Goal: Task Accomplishment & Management: Manage account settings

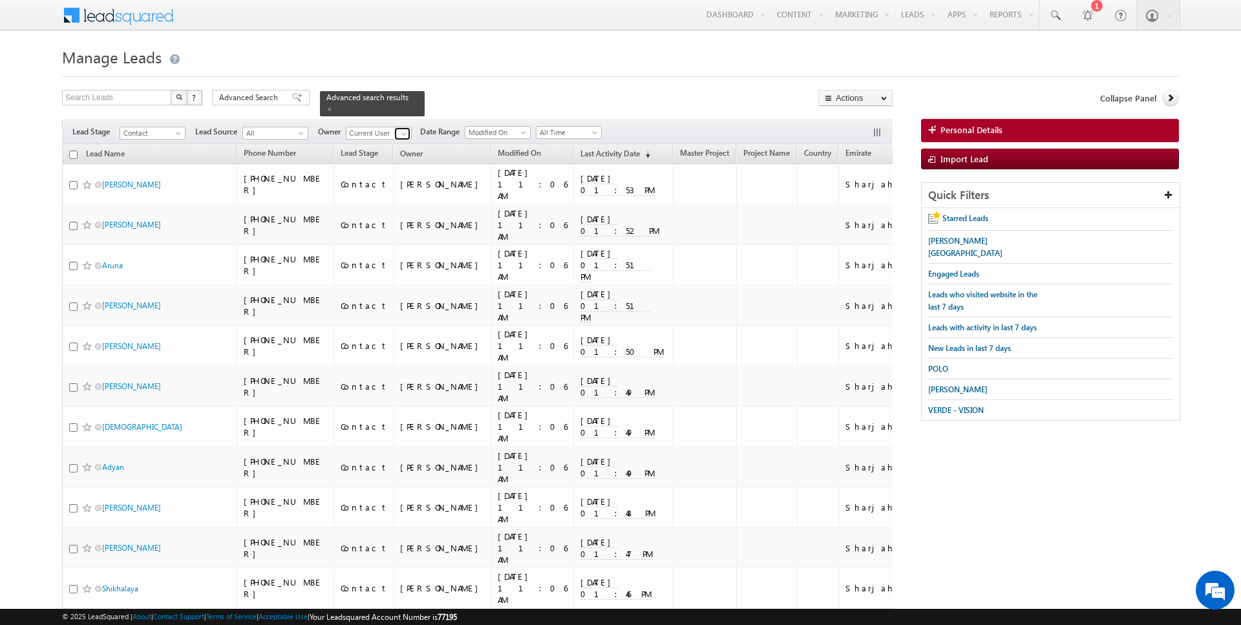
click at [403, 129] on span at bounding box center [404, 134] width 10 height 10
click at [394, 158] on span "[DATE][EMAIL_ADDRESS][DOMAIN_NAME]" at bounding box center [409, 156] width 116 height 10
type input "[DATE][PERSON_NAME]"
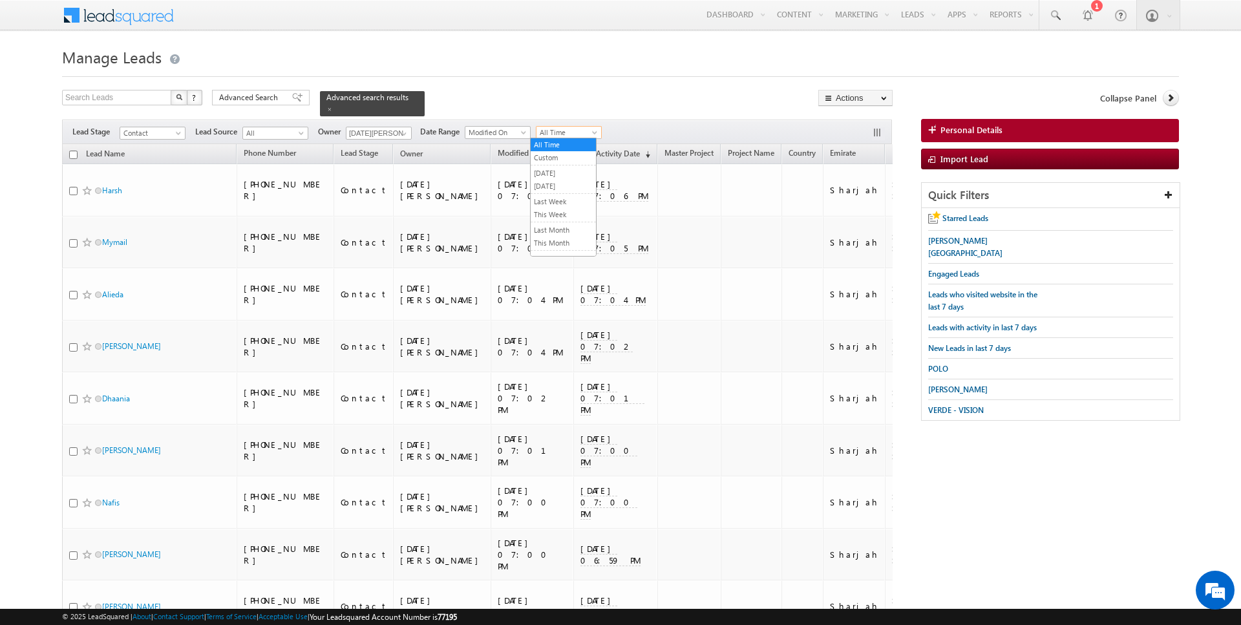
click at [558, 132] on span "All Time" at bounding box center [567, 133] width 61 height 12
click at [551, 183] on link "[DATE]" at bounding box center [563, 186] width 65 height 12
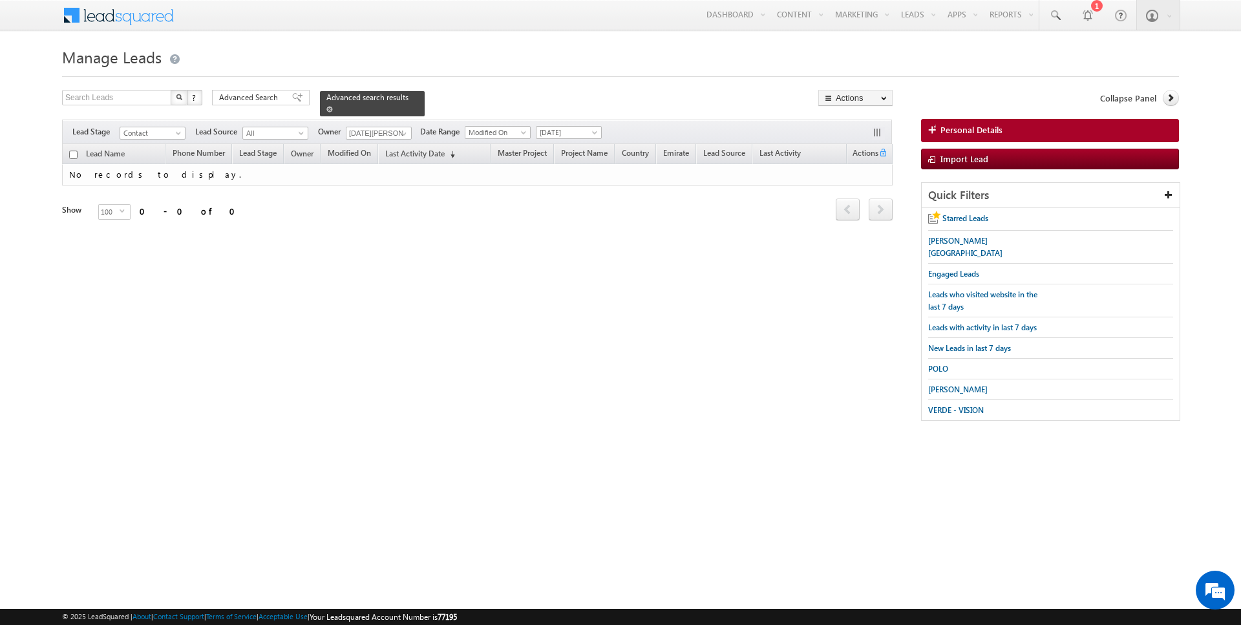
click at [326, 111] on span at bounding box center [329, 109] width 6 height 6
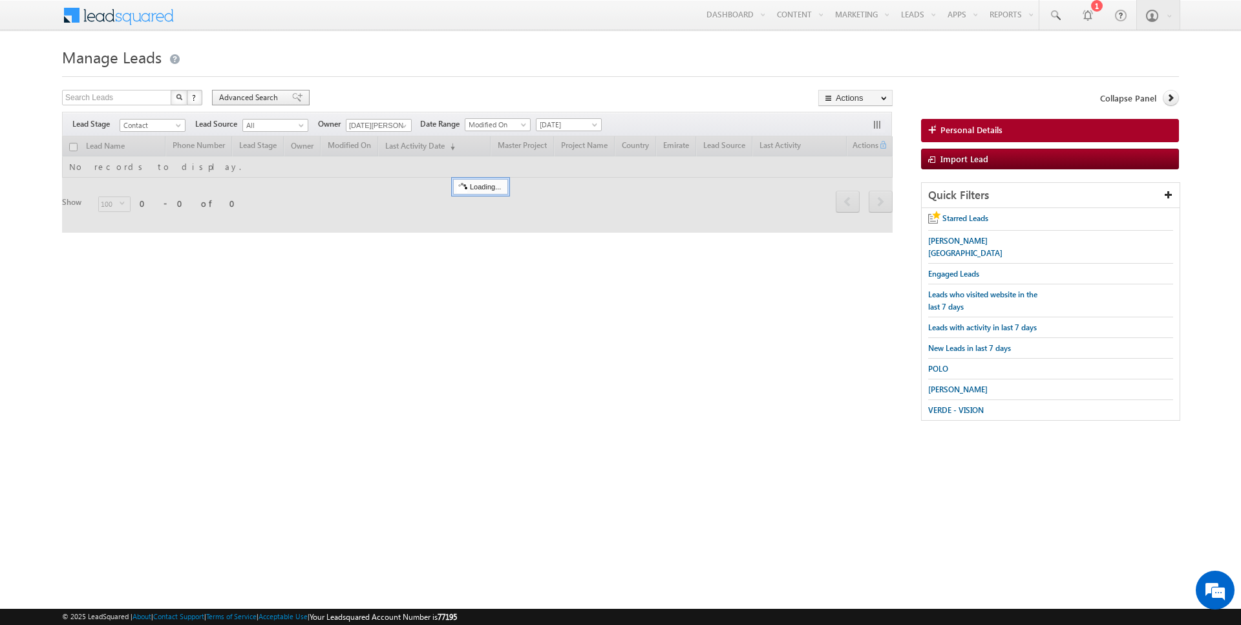
click at [250, 92] on span "Advanced Search" at bounding box center [250, 98] width 63 height 12
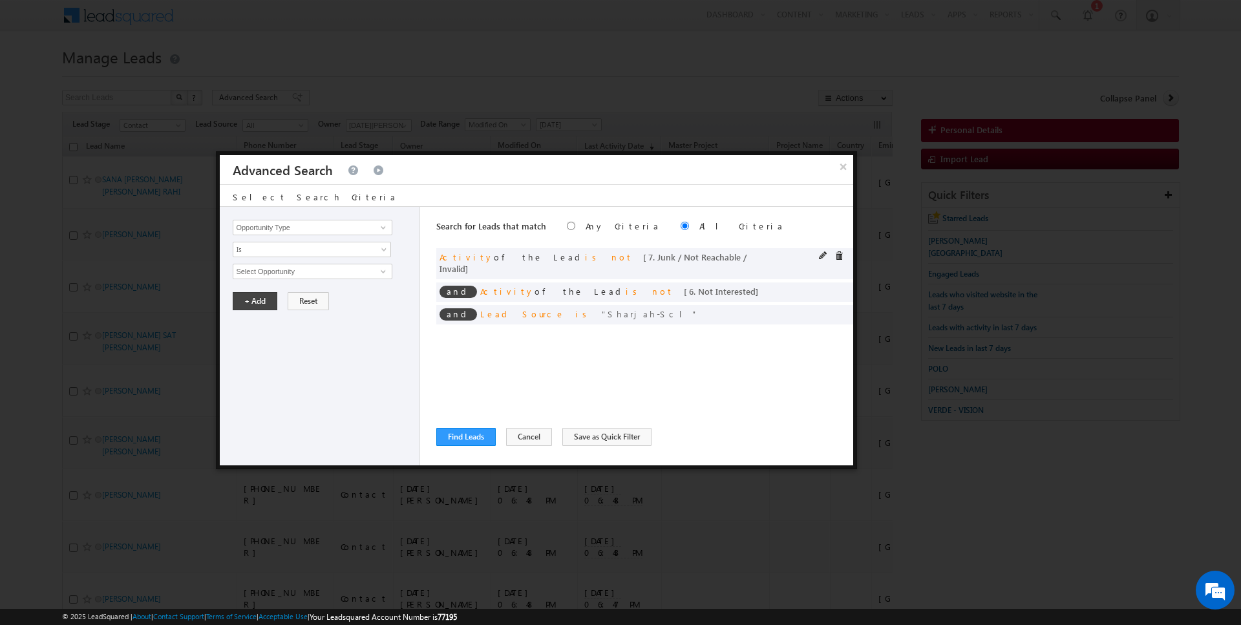
click at [841, 251] on span at bounding box center [839, 255] width 9 height 9
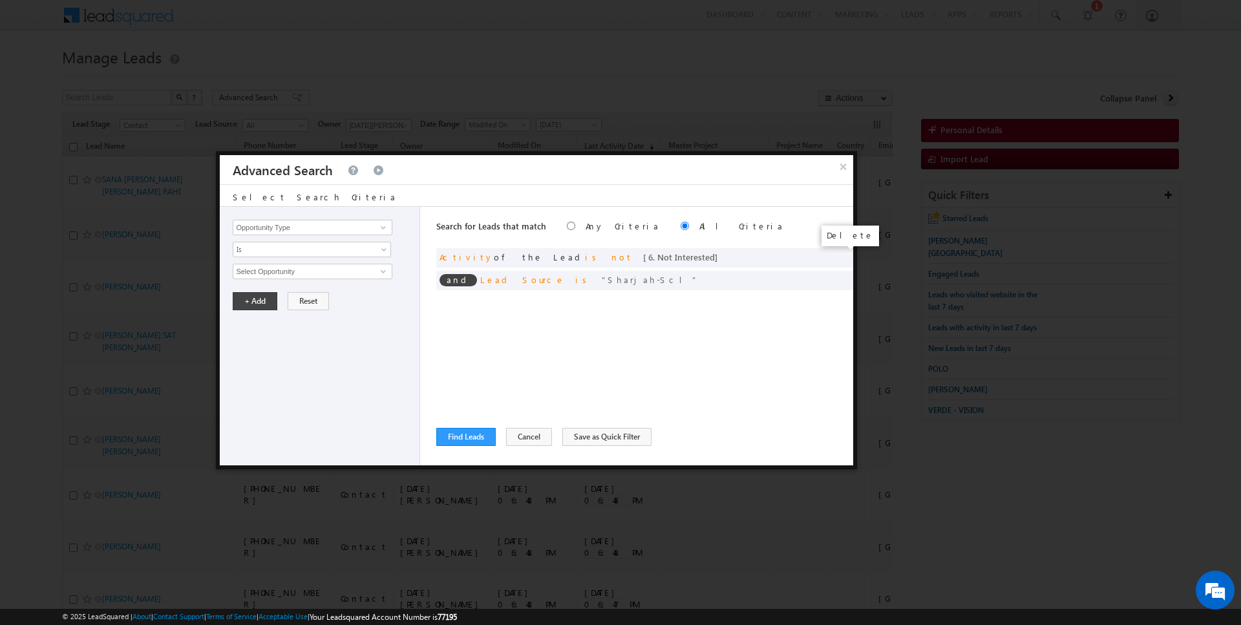
click at [0, 0] on span at bounding box center [0, 0] width 0 height 0
click at [332, 231] on input "Opportunity Type" at bounding box center [312, 228] width 159 height 16
type input "Lead Activity"
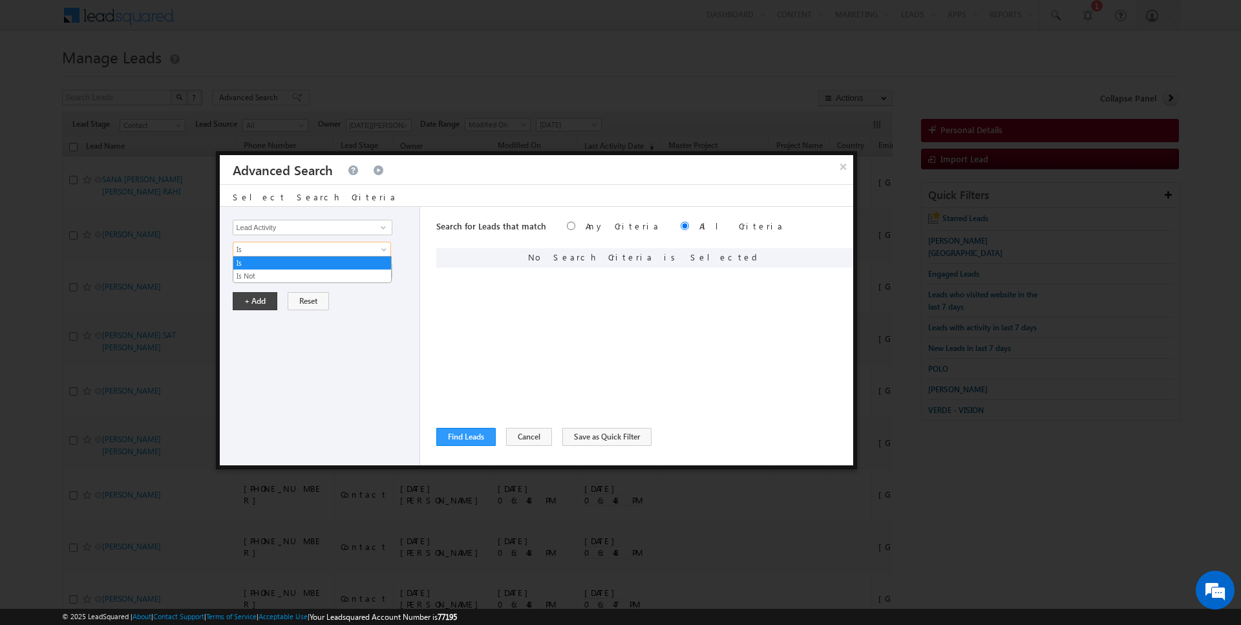
click at [286, 250] on span "Is" at bounding box center [303, 250] width 140 height 12
click at [279, 273] on link "Is Not" at bounding box center [312, 276] width 158 height 12
click at [279, 273] on input "Select Activity" at bounding box center [312, 272] width 159 height 16
type input "Outbound Phone Call Activity"
click at [250, 324] on button "+ Add" at bounding box center [255, 323] width 45 height 18
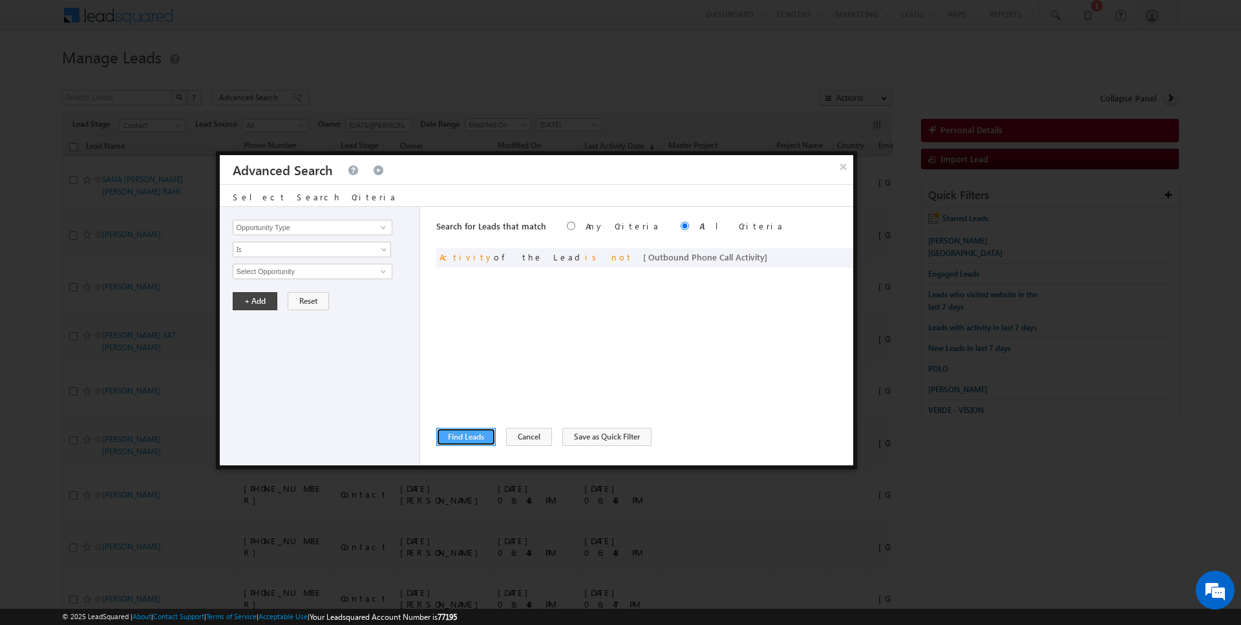
click at [455, 440] on button "Find Leads" at bounding box center [465, 437] width 59 height 18
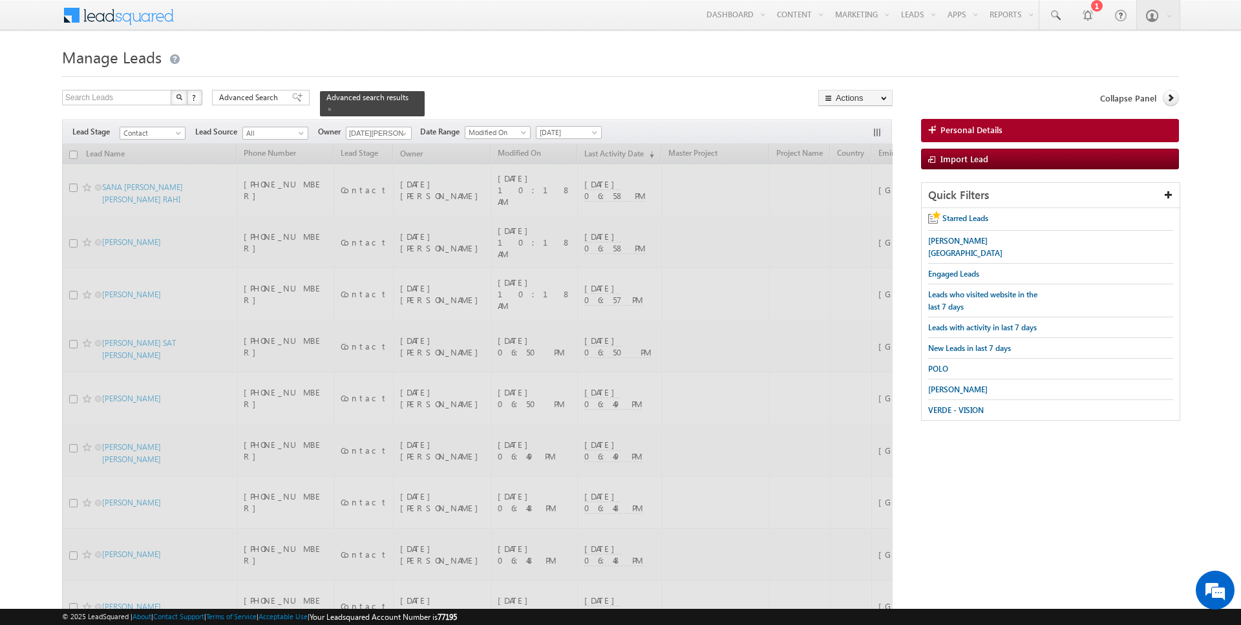
click at [73, 155] on input "checkbox" at bounding box center [73, 155] width 8 height 8
checkbox input "true"
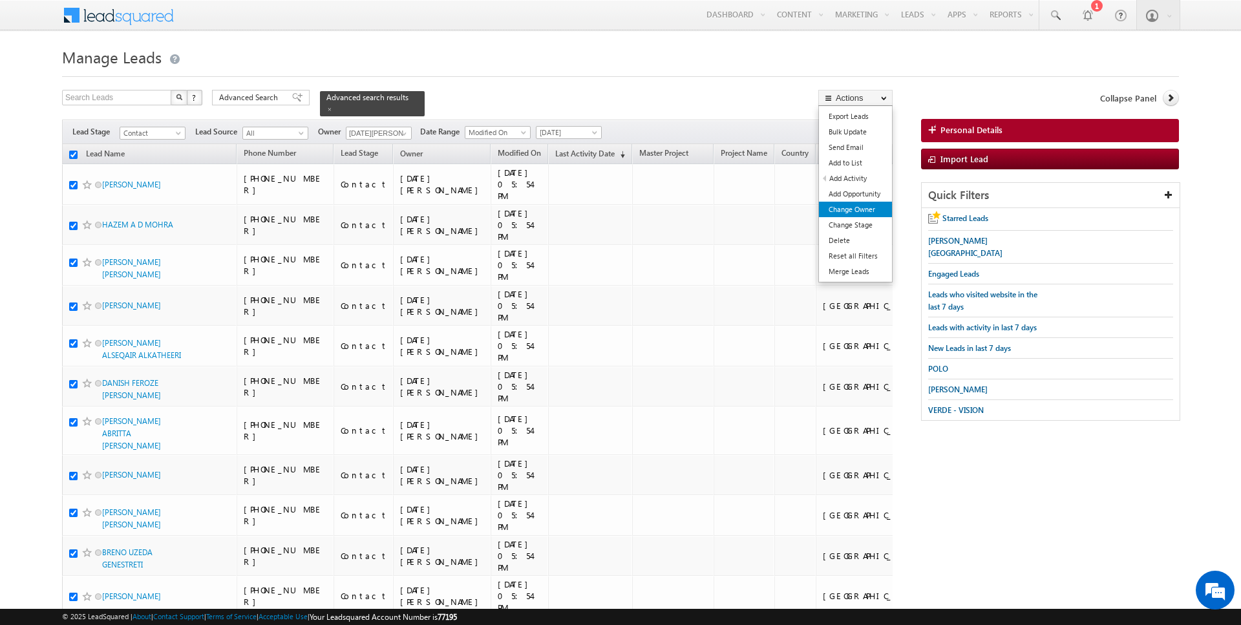
click at [852, 208] on link "Change Owner" at bounding box center [855, 210] width 73 height 16
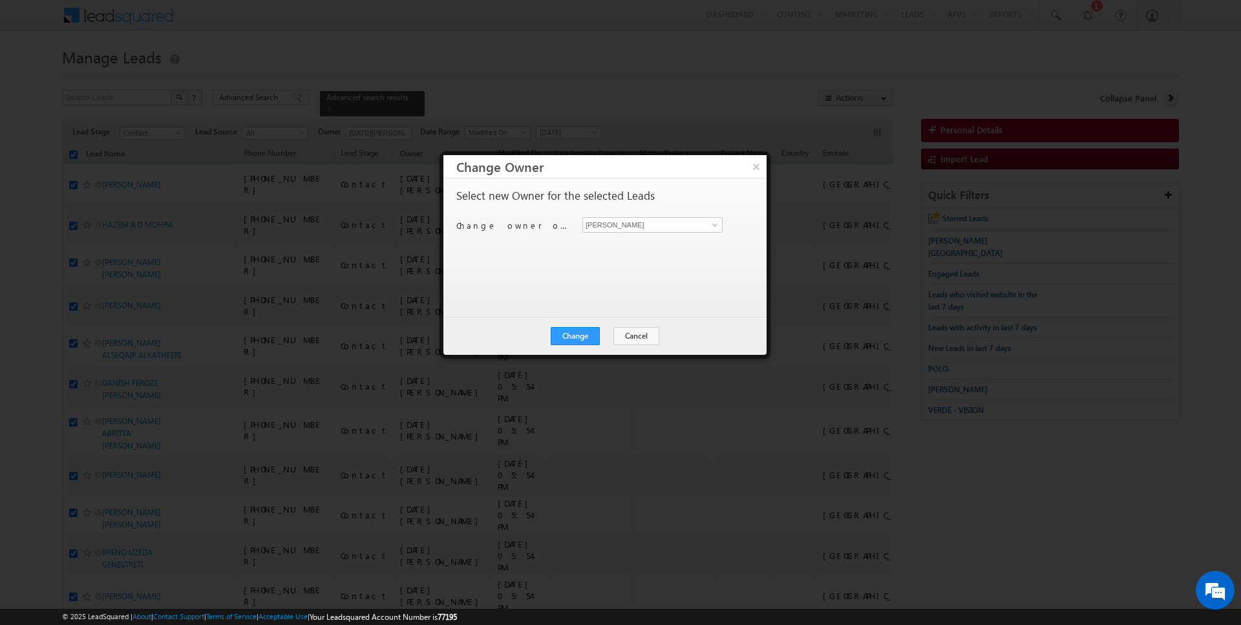
click at [640, 211] on div "Select new Owner for the selected Leads Change owner of 91 leads to [PERSON_NAM…" at bounding box center [603, 241] width 295 height 103
click at [652, 226] on input "[PERSON_NAME]" at bounding box center [653, 225] width 140 height 16
type input "[DATE][PERSON_NAME]"
click at [574, 337] on button "Change" at bounding box center [575, 336] width 49 height 18
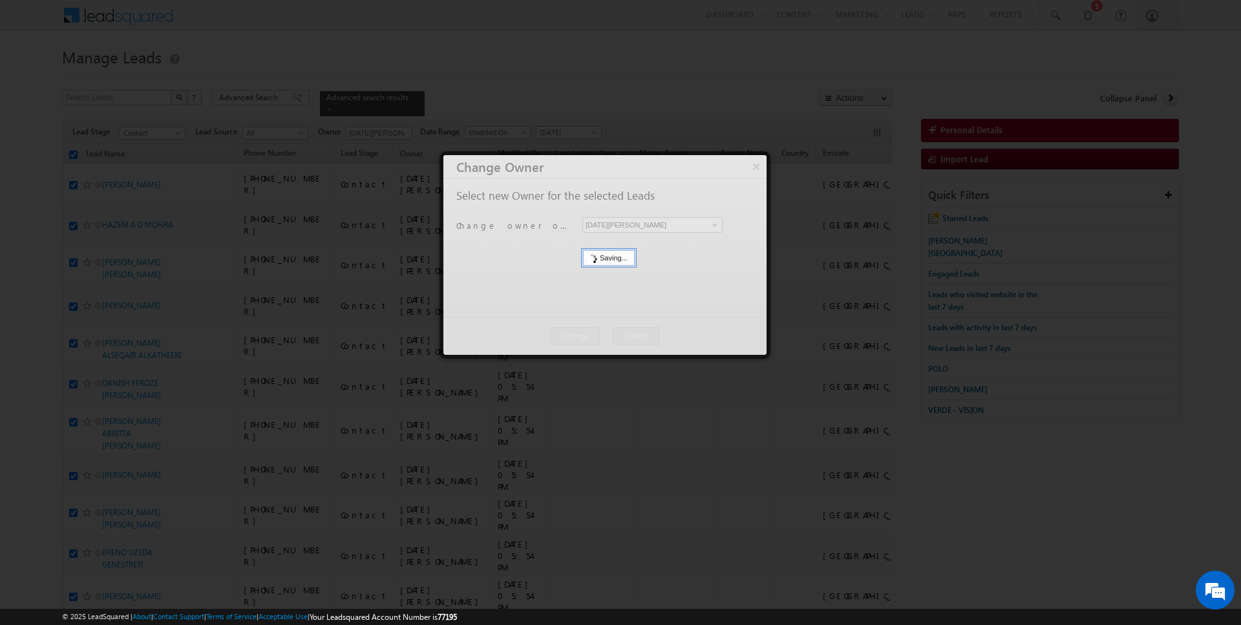
click at [0, 0] on button "Close" at bounding box center [0, 0] width 0 height 0
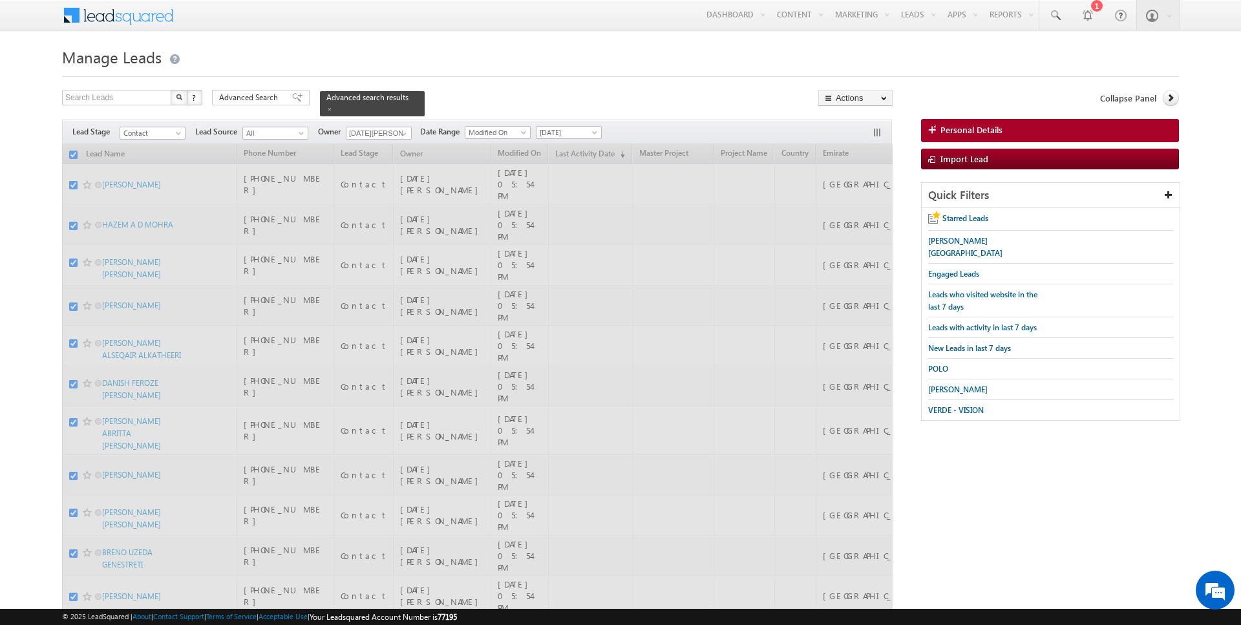
checkbox input "false"
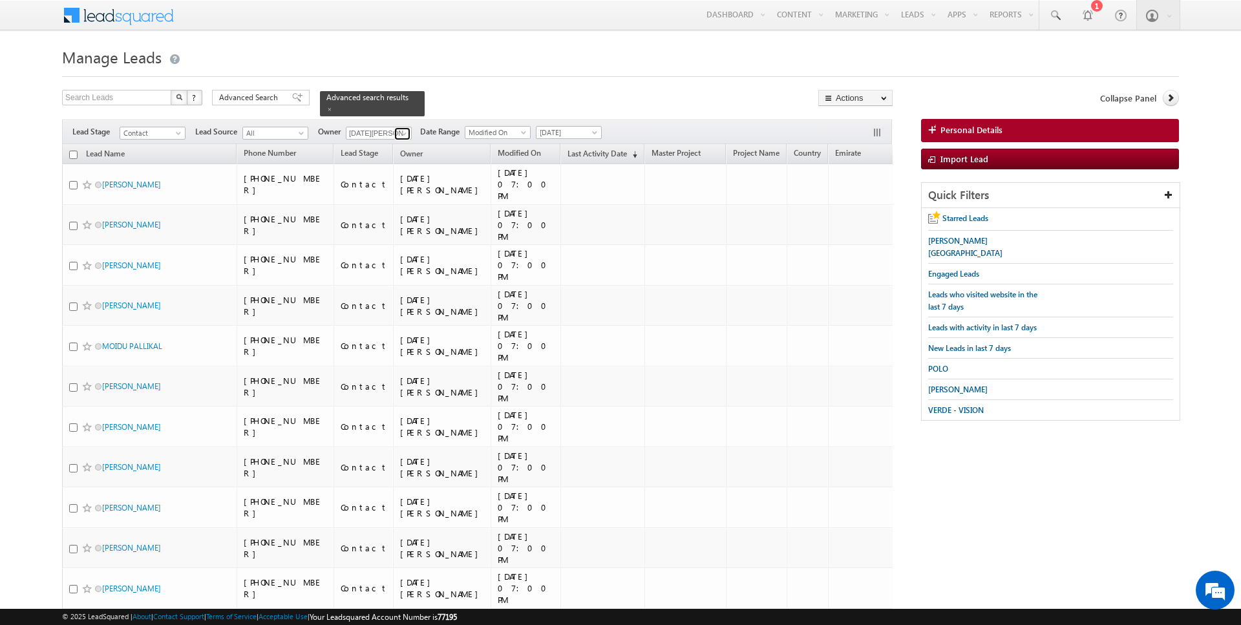
click at [395, 131] on link at bounding box center [402, 133] width 16 height 13
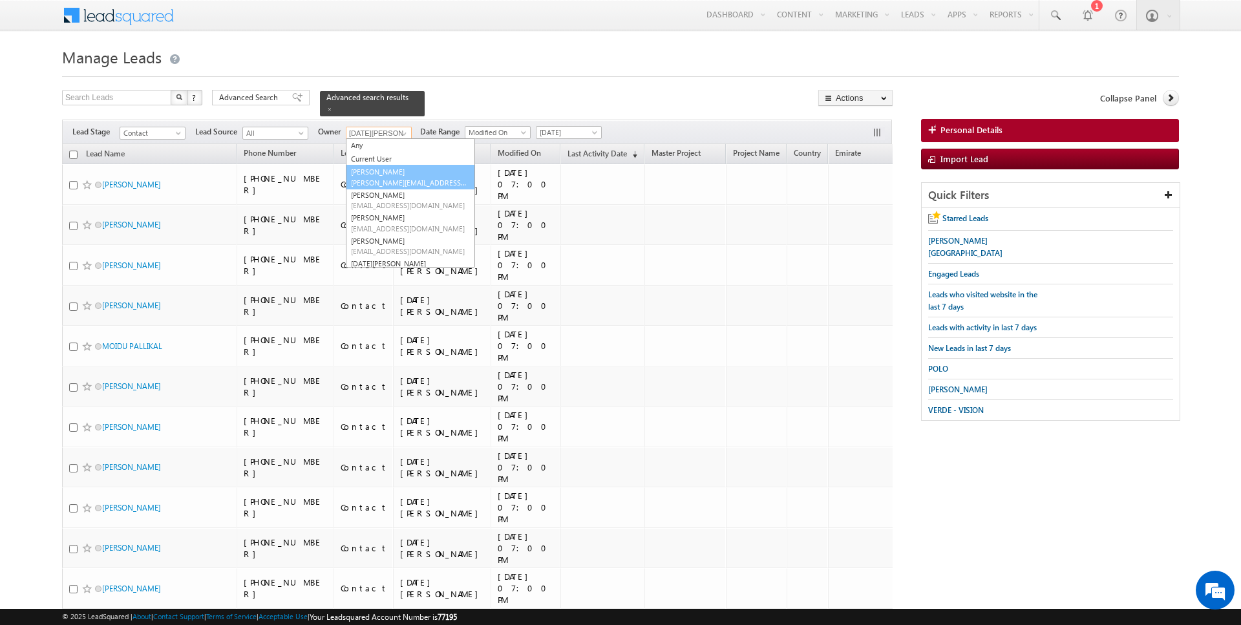
click at [387, 170] on link "[PERSON_NAME] [PERSON_NAME][EMAIL_ADDRESS][DOMAIN_NAME]" at bounding box center [410, 177] width 129 height 25
type input "[PERSON_NAME]"
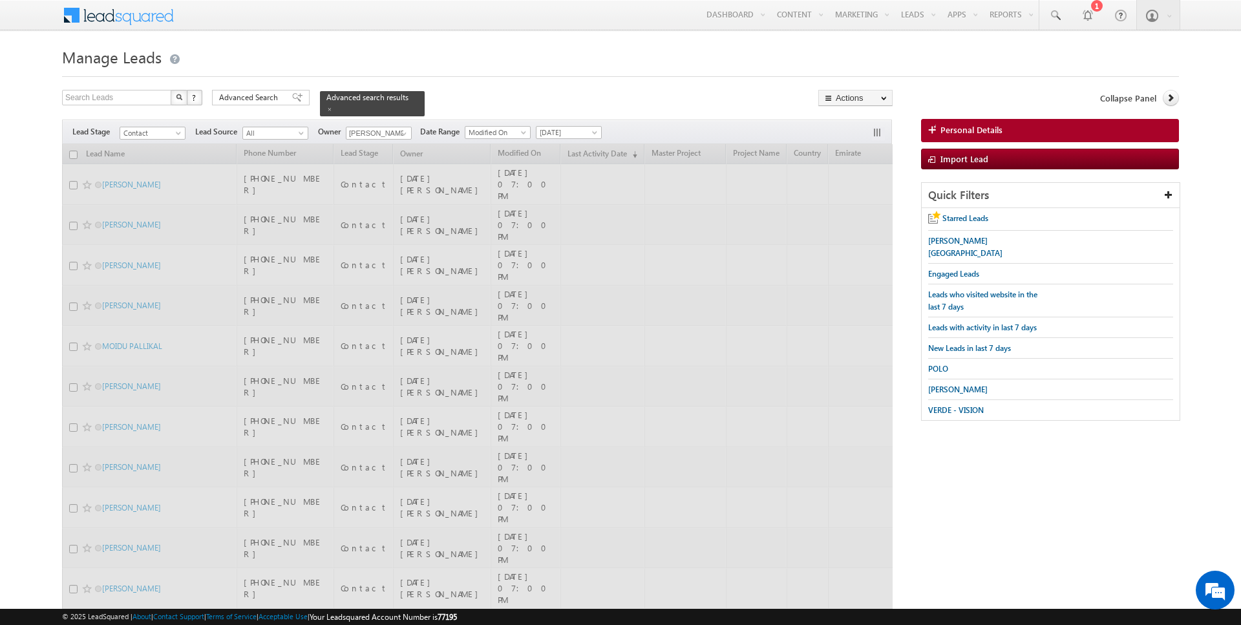
click at [326, 107] on span at bounding box center [329, 109] width 6 height 6
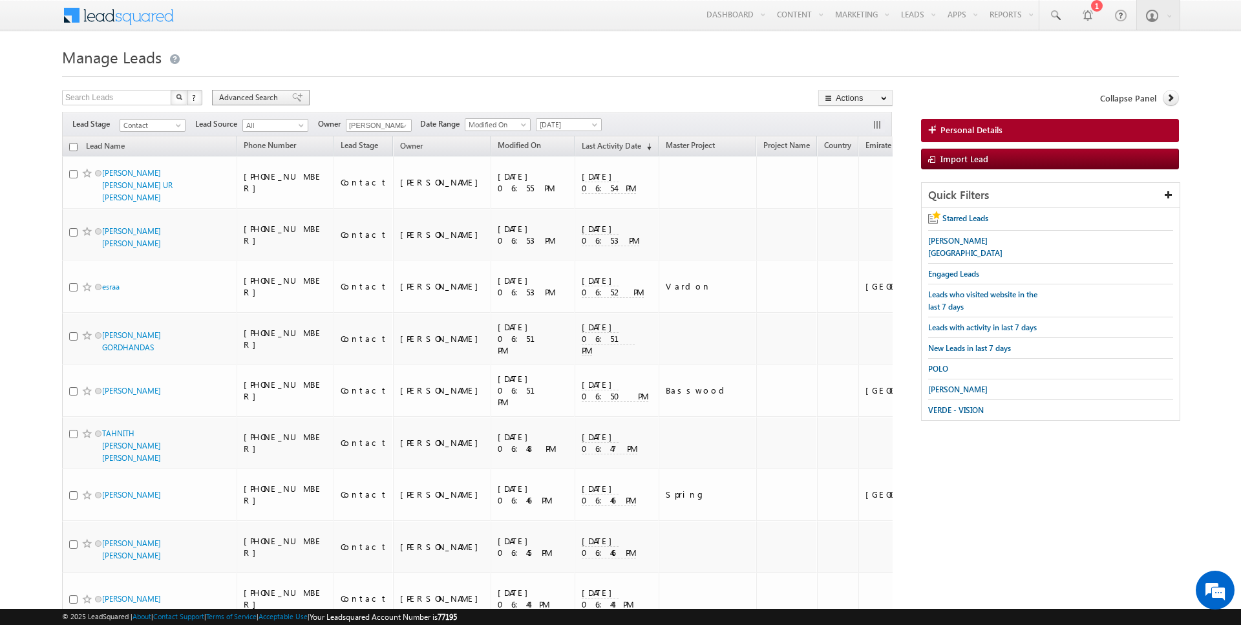
click at [255, 95] on span "Advanced Search" at bounding box center [250, 98] width 63 height 12
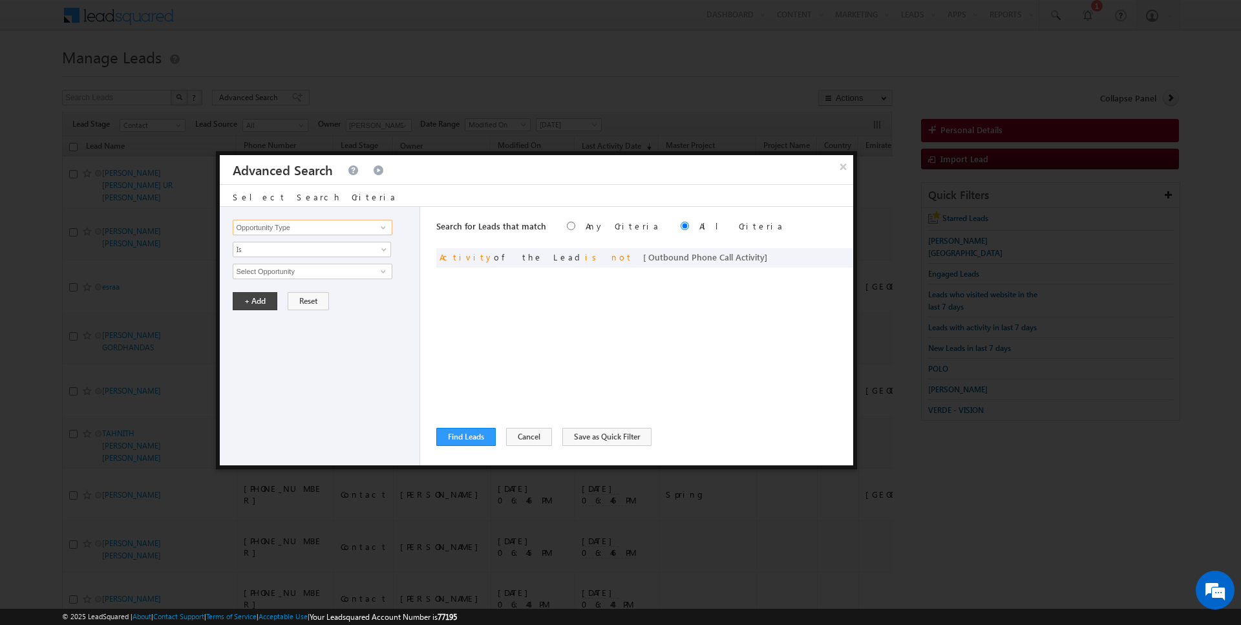
click at [312, 228] on input "Opportunity Type" at bounding box center [312, 228] width 159 height 16
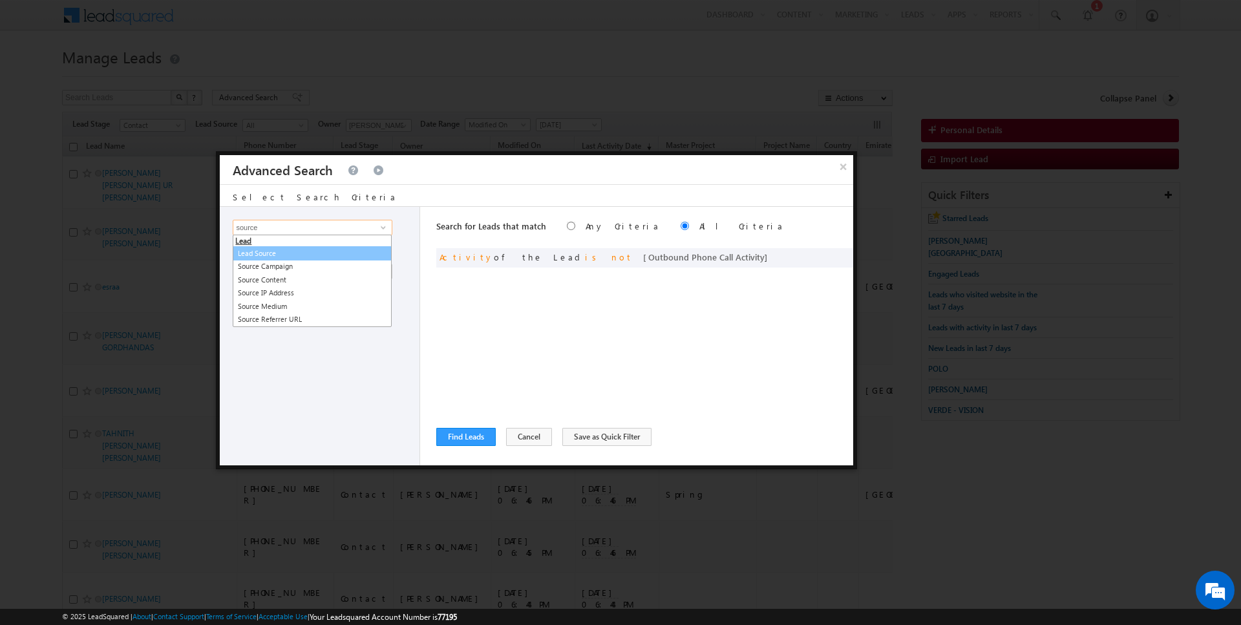
click at [308, 251] on link "Lead Source" at bounding box center [312, 253] width 159 height 15
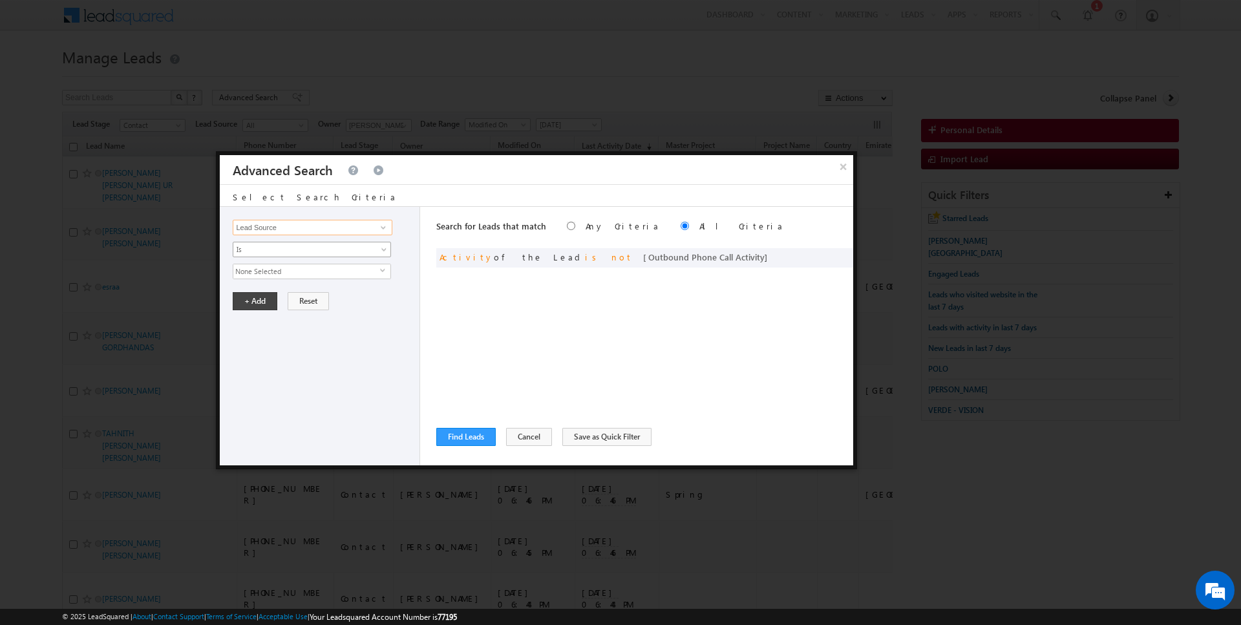
type input "Lead Source"
click at [284, 251] on span "Is" at bounding box center [303, 250] width 140 height 12
click at [283, 264] on link "Is" at bounding box center [312, 263] width 158 height 12
click at [281, 270] on span "None Selected" at bounding box center [306, 271] width 147 height 14
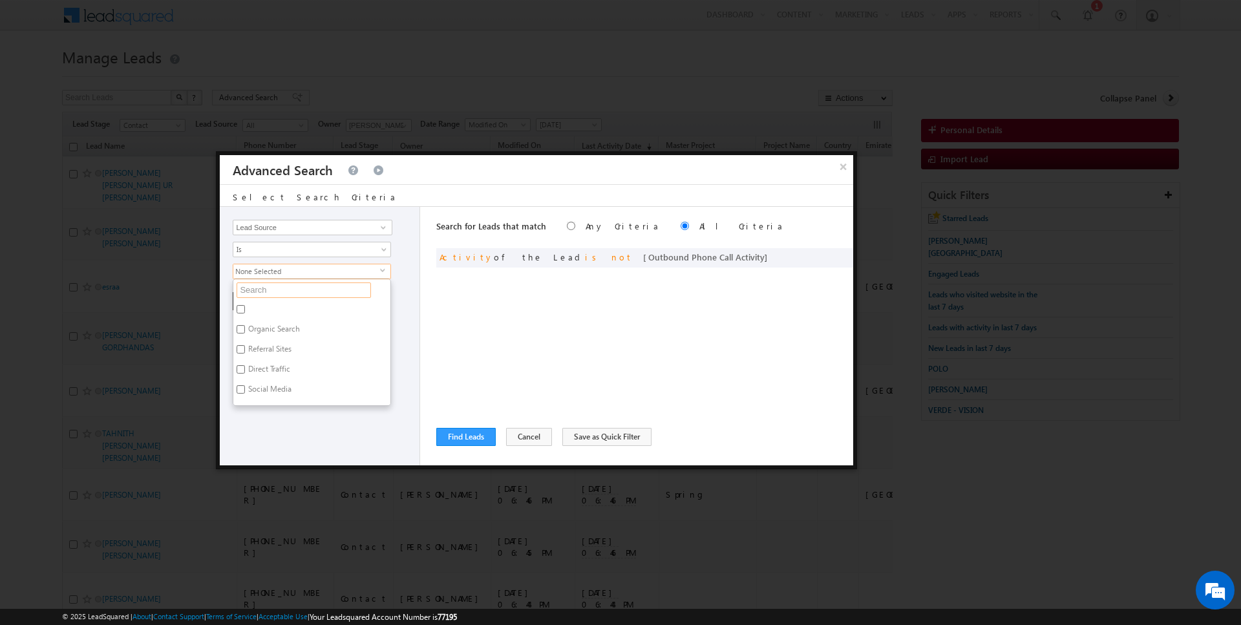
click at [277, 288] on input "text" at bounding box center [304, 291] width 134 height 16
type input "ranches"
click at [273, 308] on label "Arabian Ranches" at bounding box center [275, 311] width 85 height 20
click at [245, 308] on input "Arabian Ranches" at bounding box center [241, 309] width 8 height 8
checkbox input "true"
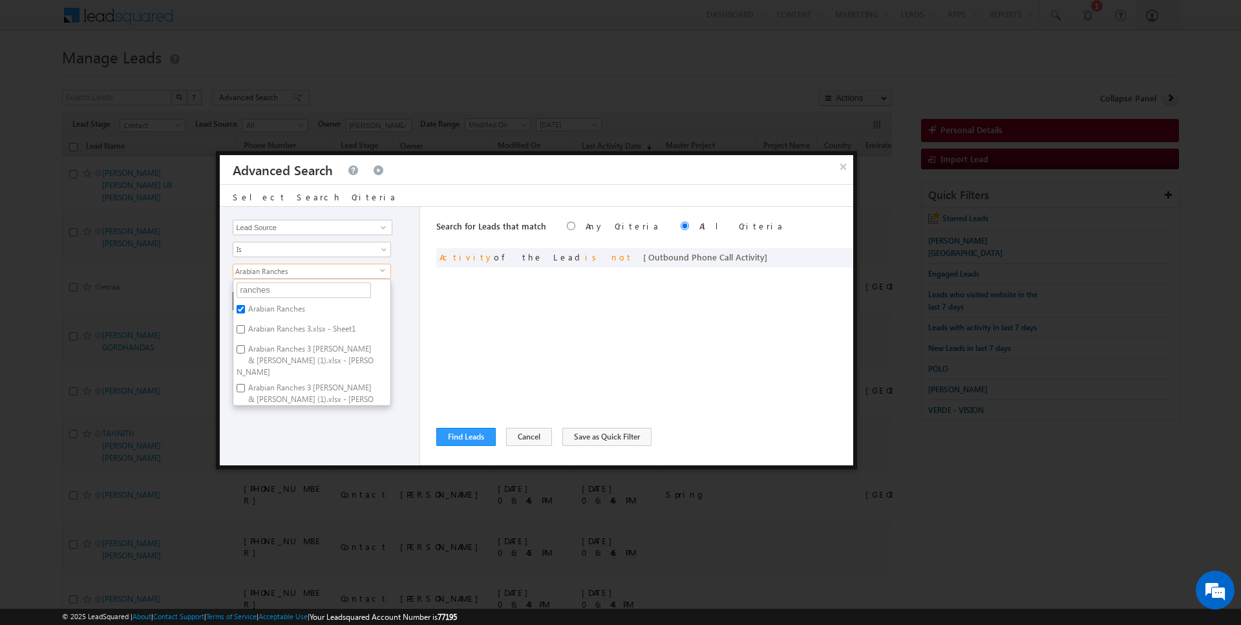
click at [553, 326] on div "Search for Leads that match Any Criteria All Criteria Note that the current tri…" at bounding box center [644, 336] width 417 height 259
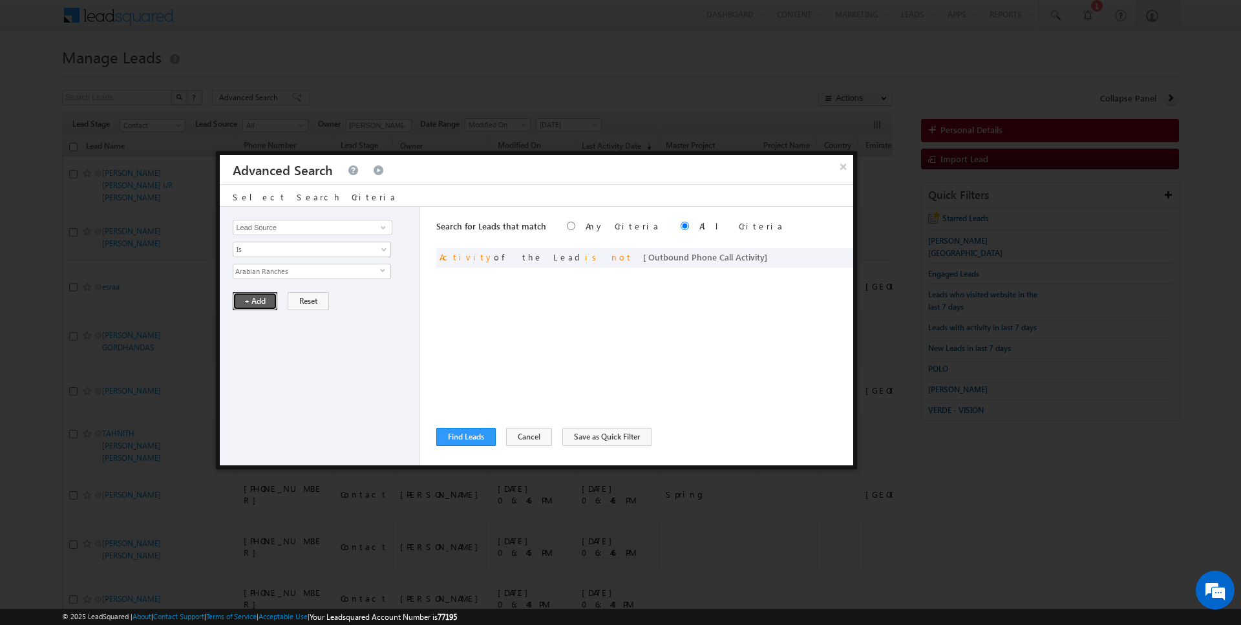
click at [264, 302] on button "+ Add" at bounding box center [255, 301] width 45 height 18
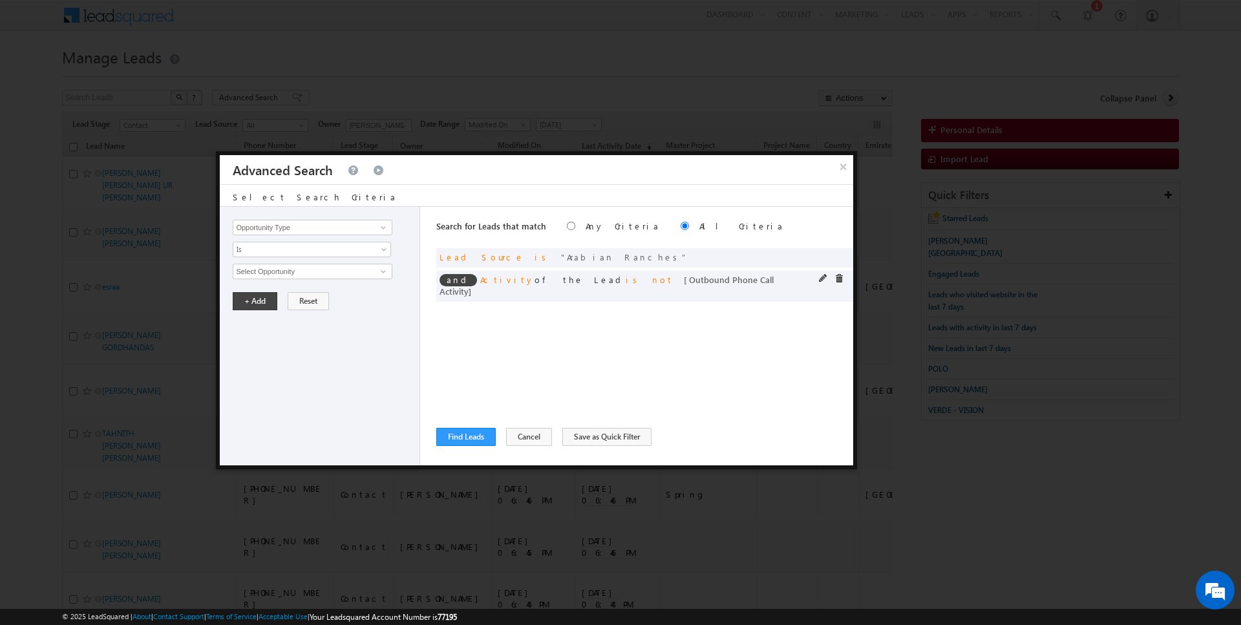
click at [837, 275] on span at bounding box center [839, 278] width 9 height 9
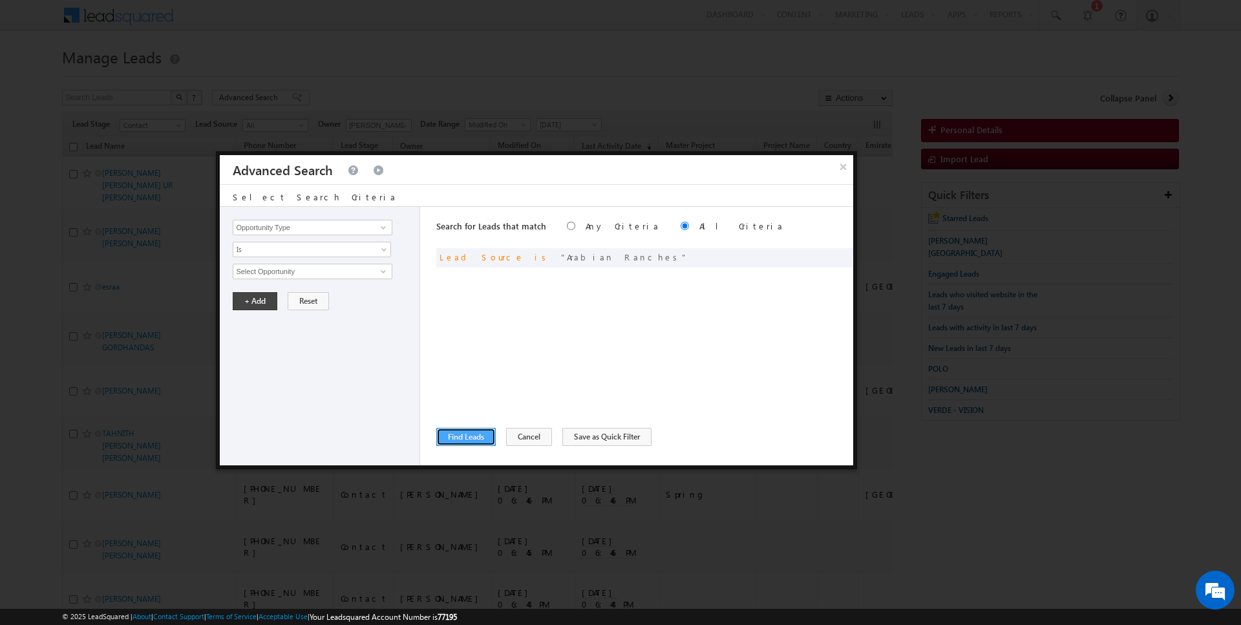
click at [465, 434] on button "Find Leads" at bounding box center [465, 437] width 59 height 18
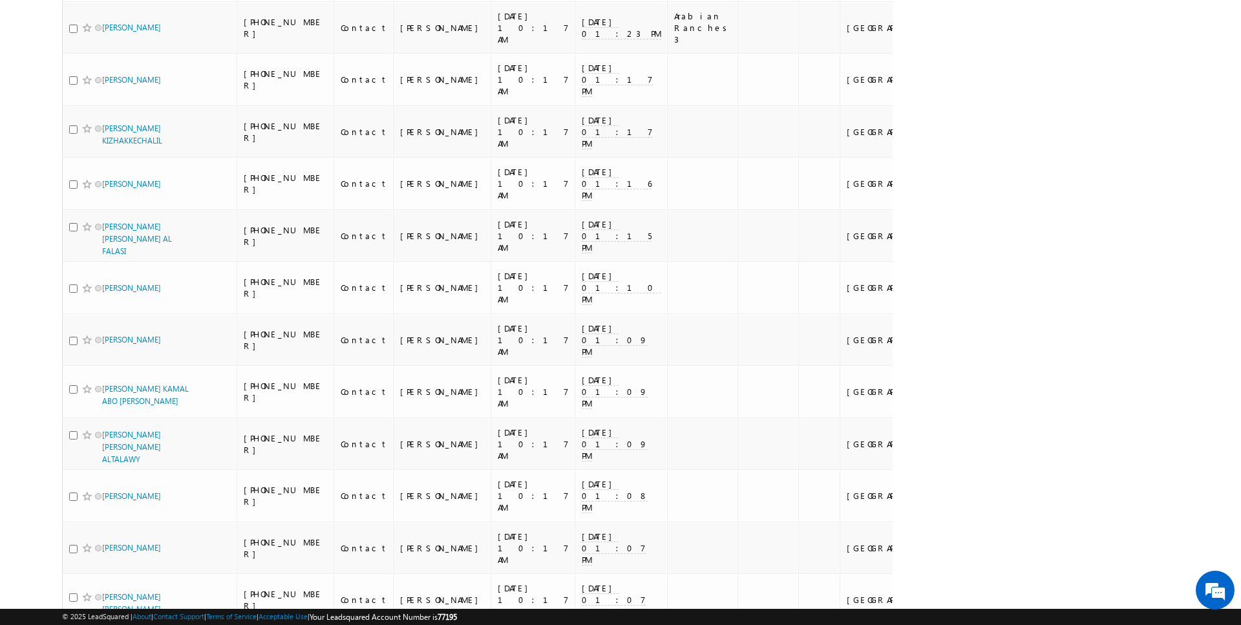
scroll to position [1995, 0]
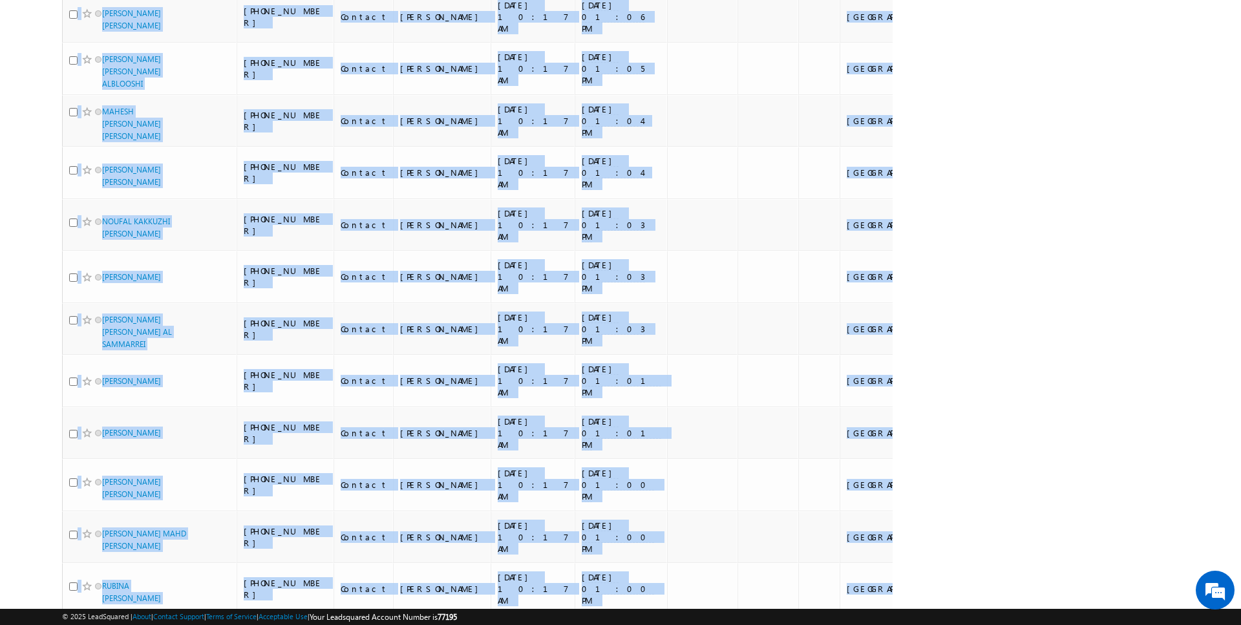
drag, startPoint x: 58, startPoint y: 151, endPoint x: 827, endPoint y: 519, distance: 852.8
copy table "Lead Name Phone Number Lead Stage Owner Modified On Last Activity Date (sorted …"
